Goal: Task Accomplishment & Management: Complete application form

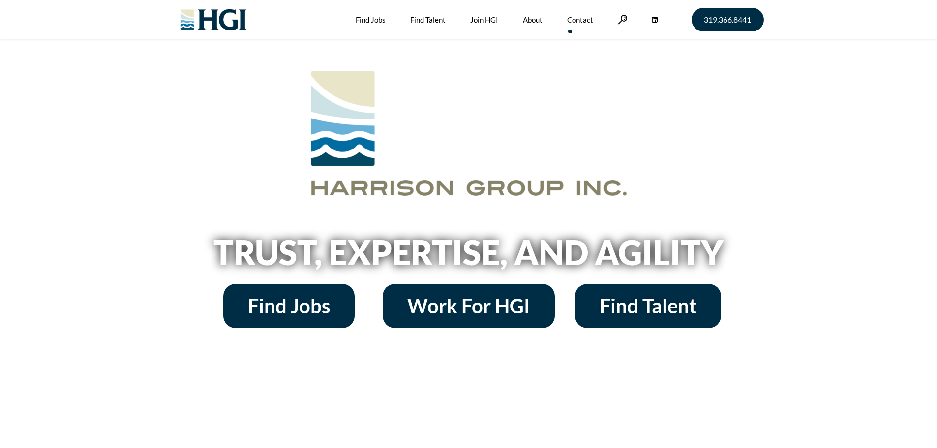
click at [586, 18] on link "Contact" at bounding box center [580, 19] width 26 height 39
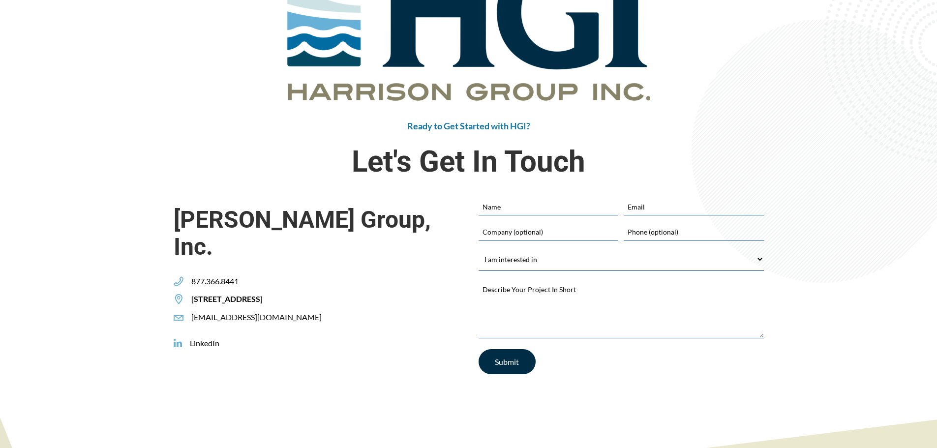
scroll to position [148, 0]
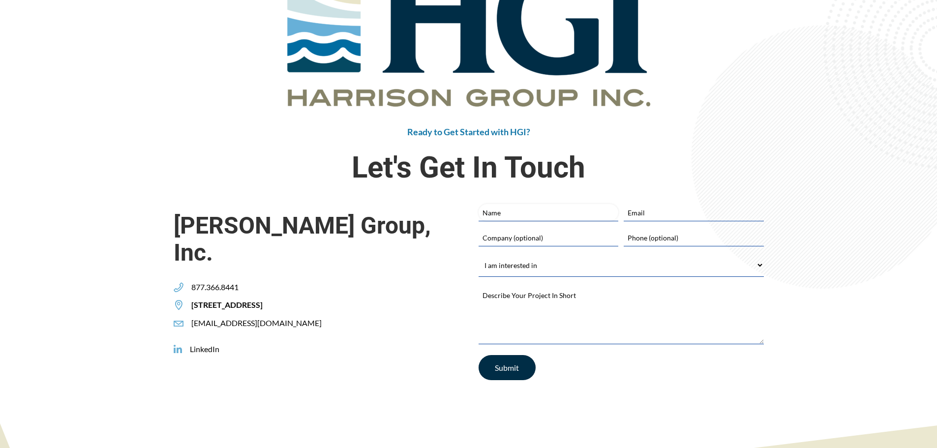
click at [499, 212] on input "Name" at bounding box center [548, 212] width 140 height 17
type input "Jennifer Lynch"
type input "jlynch@cdmoodyconstruction.com"
type input "6782521873"
click at [527, 237] on input "Company (optional)" at bounding box center [548, 237] width 140 height 17
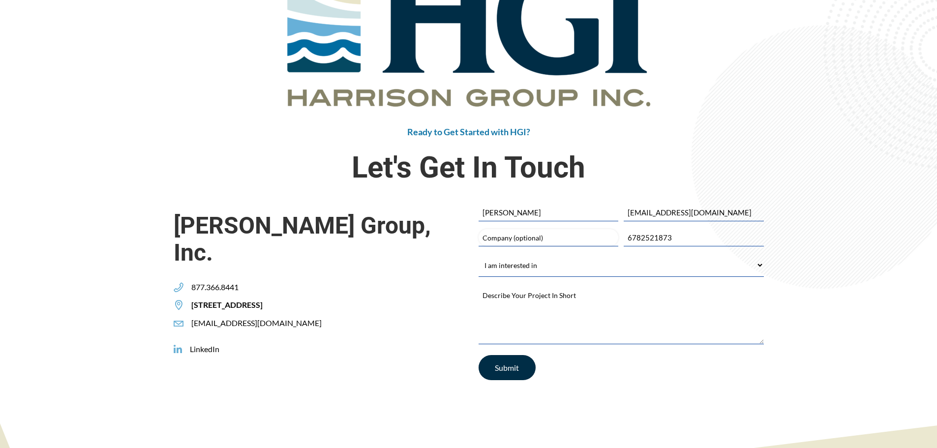
type input "CD. MOODY CONSTRUCTION COMPANY INC"
click at [539, 268] on select "I am interested in Finding a Job Building My Team Joining HGI Other" at bounding box center [620, 265] width 285 height 22
select select "Building My Team"
click at [478, 254] on select "I am interested in Finding a Job Building My Team Joining HGI Other" at bounding box center [620, 265] width 285 height 22
click at [527, 298] on textarea "Describe Your Project In Short *" at bounding box center [620, 314] width 285 height 59
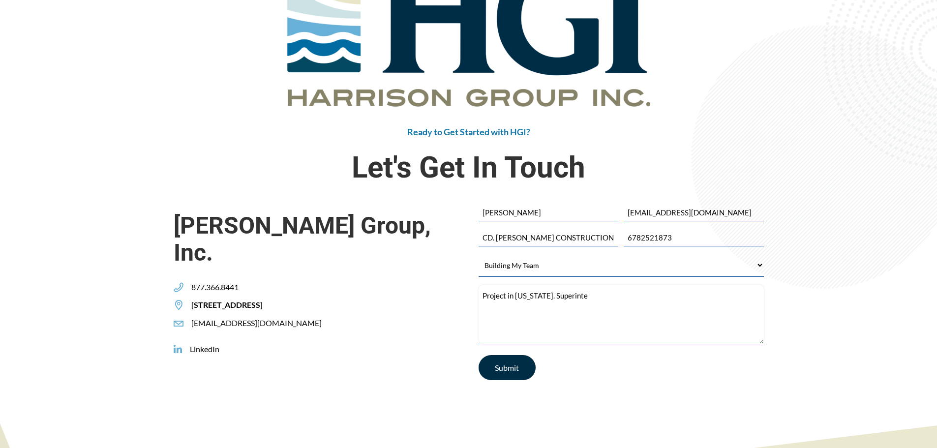
click at [580, 296] on textarea "Project in Texas. Superinte" at bounding box center [620, 314] width 285 height 59
paste textarea "Superintendents, Asst. Superintendents, PM, PE, field coordinator,"
type textarea "Project in Texas. Superintendents, Asst. Superintendents, PM, PE, field coordin…"
click at [517, 371] on input "Submit" at bounding box center [506, 367] width 57 height 25
